Goal: Information Seeking & Learning: Find specific fact

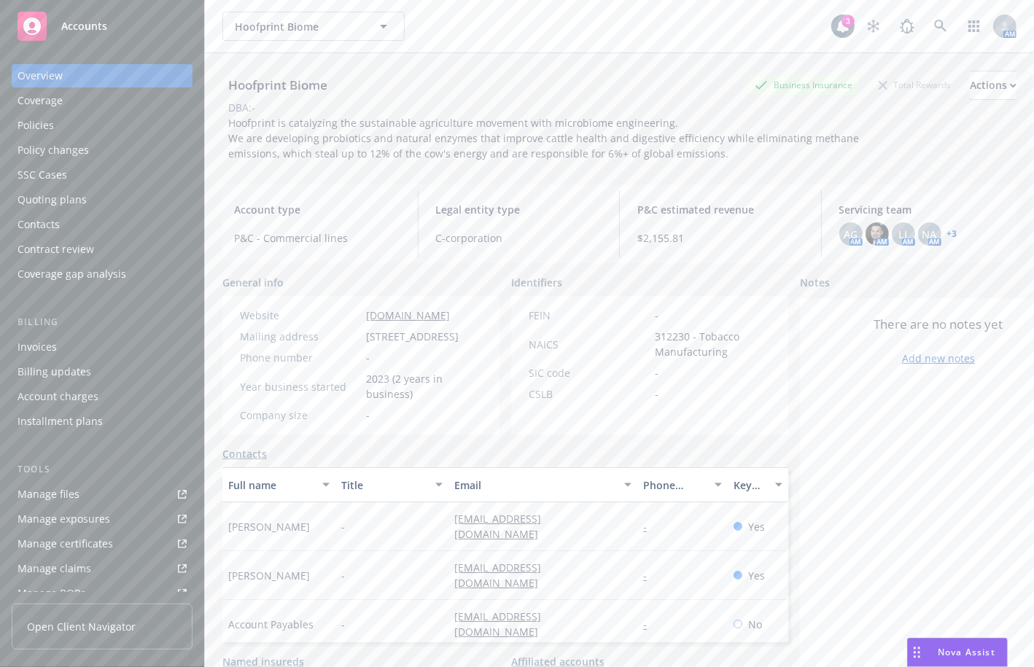
click at [66, 123] on div "Policies" at bounding box center [101, 125] width 169 height 23
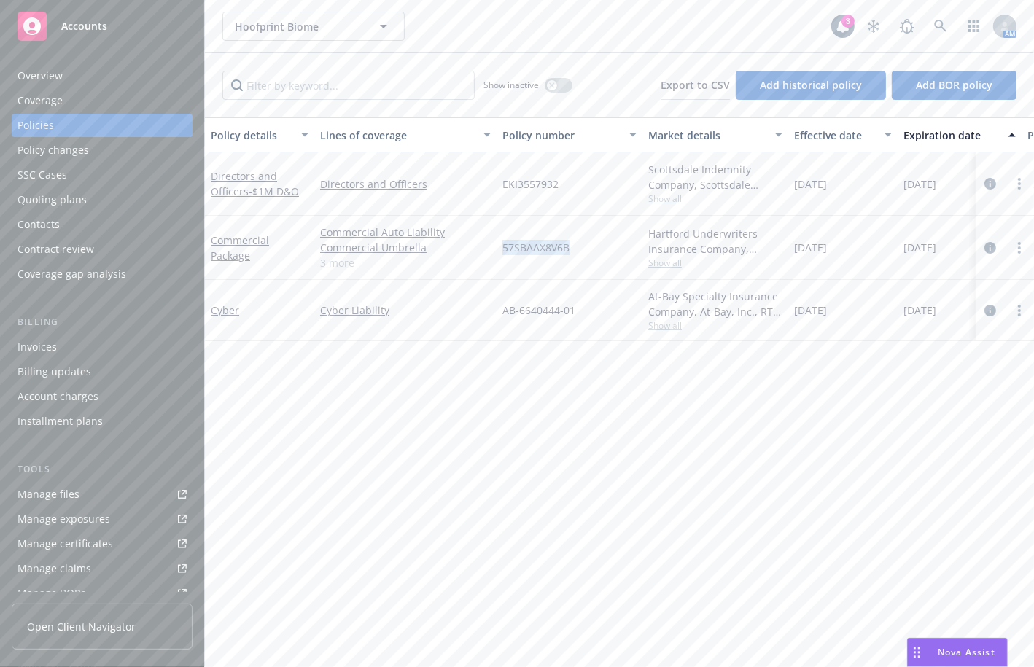
drag, startPoint x: 577, startPoint y: 252, endPoint x: 714, endPoint y: 117, distance: 191.3
click at [501, 249] on div "57SBAAX8V6B" at bounding box center [570, 248] width 146 height 64
copy span "57SBAAX8V6B"
